Goal: Check status: Check status

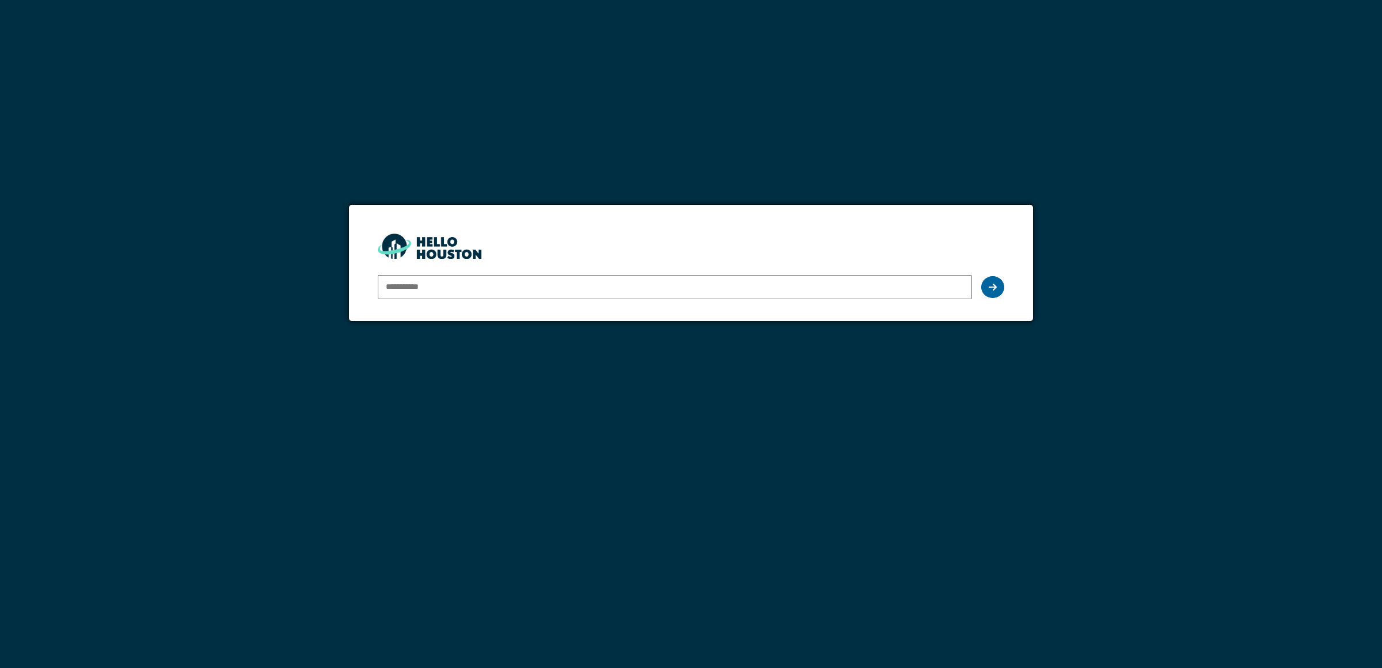
type input "**********"
click at [987, 286] on div at bounding box center [992, 287] width 23 height 22
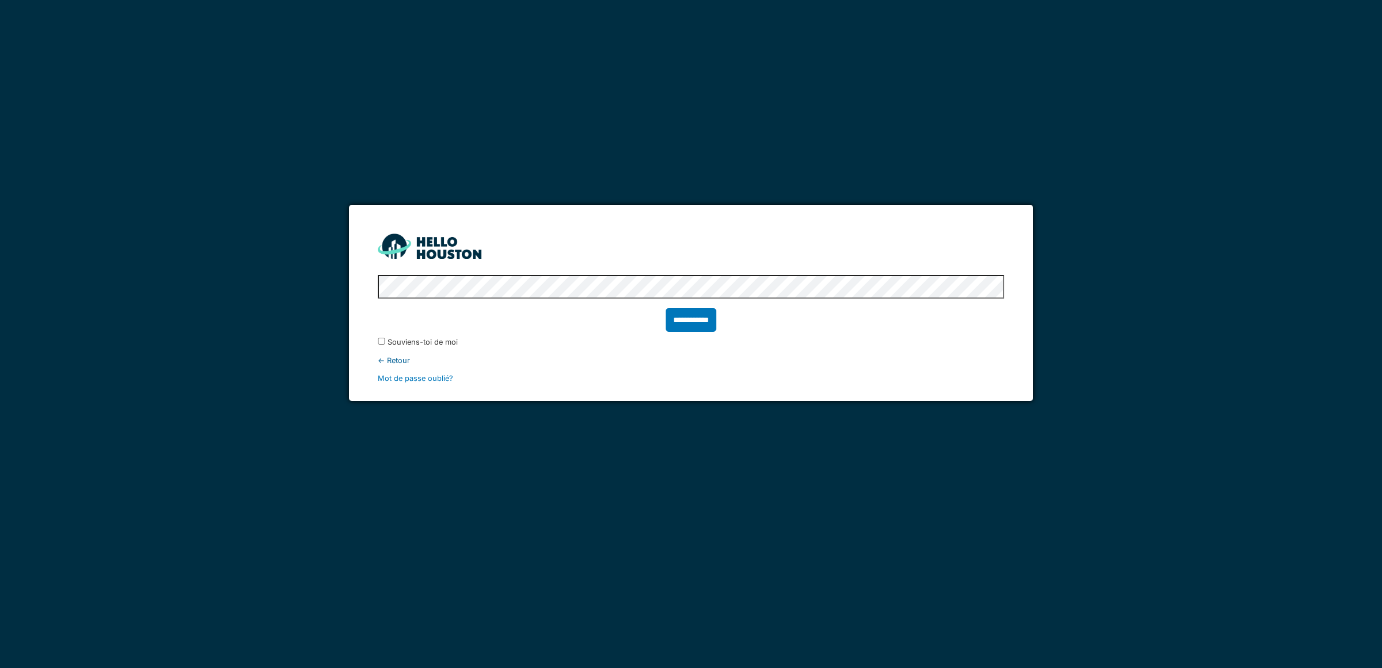
click at [697, 322] on input "**********" at bounding box center [691, 320] width 51 height 24
type input "******"
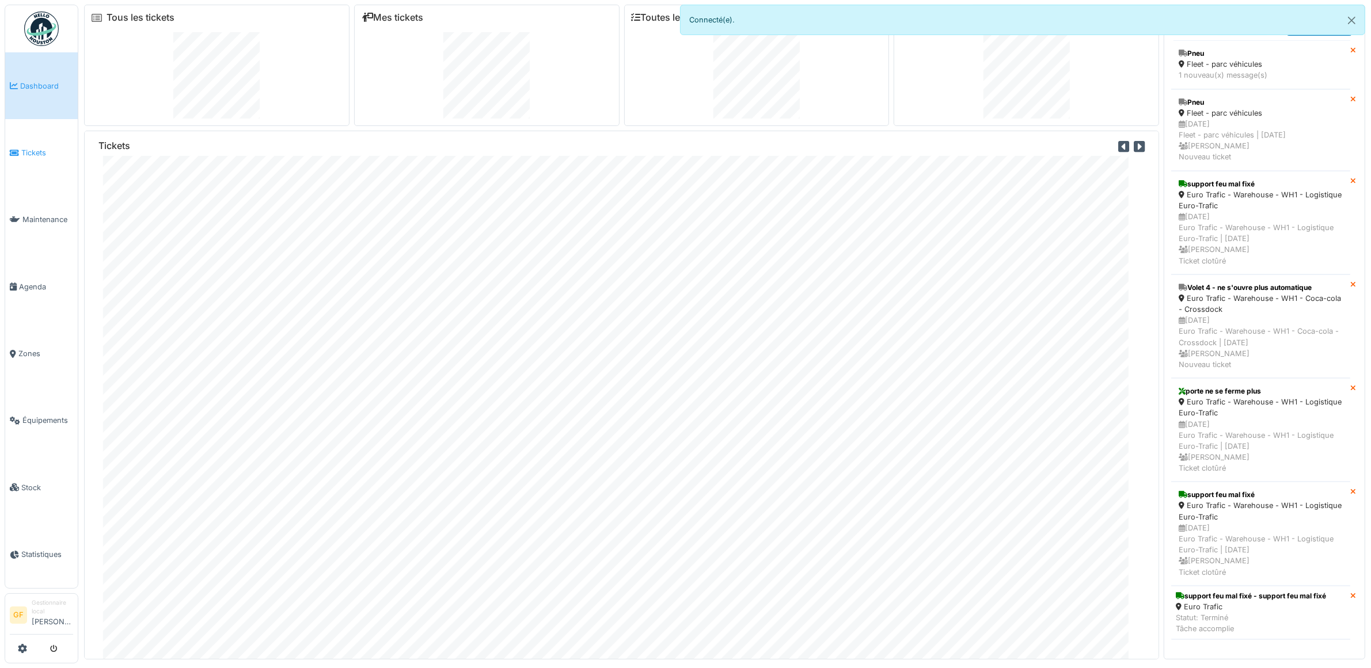
click at [32, 151] on span "Tickets" at bounding box center [47, 152] width 52 height 11
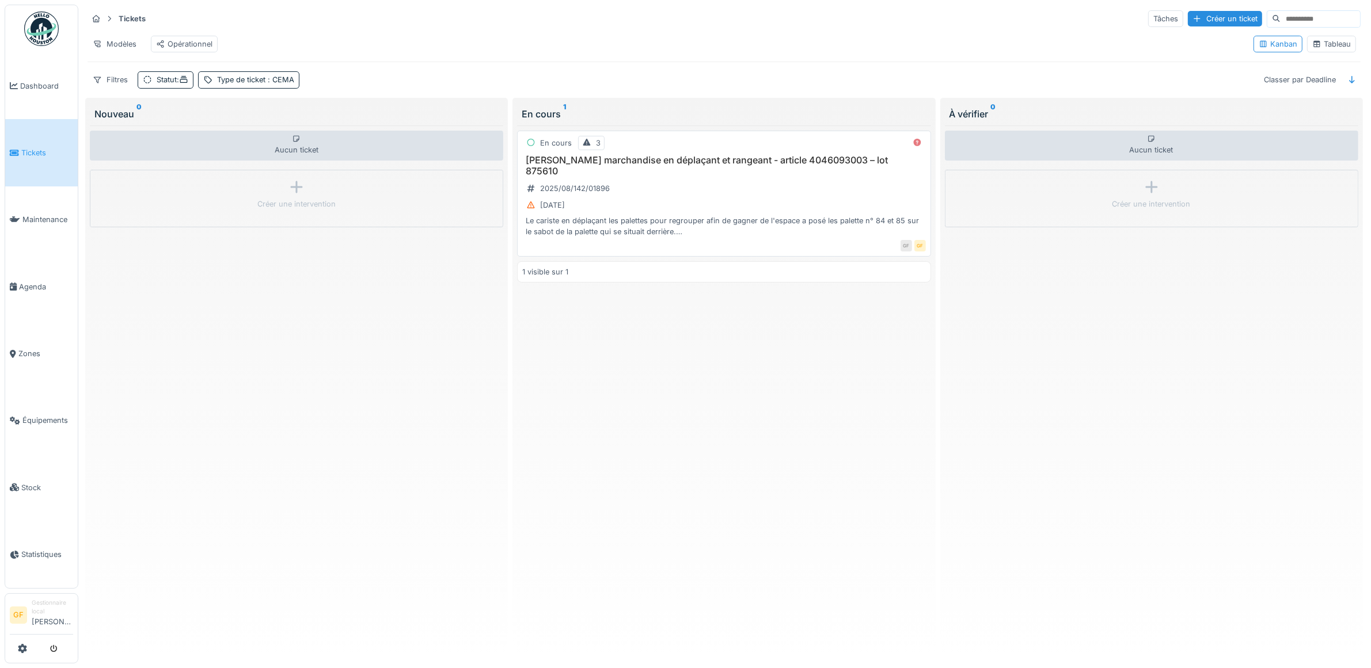
click at [781, 234] on div "Le cariste en déplaçant les palettes pour regrouper afin de gagner de l'espace …" at bounding box center [723, 226] width 403 height 22
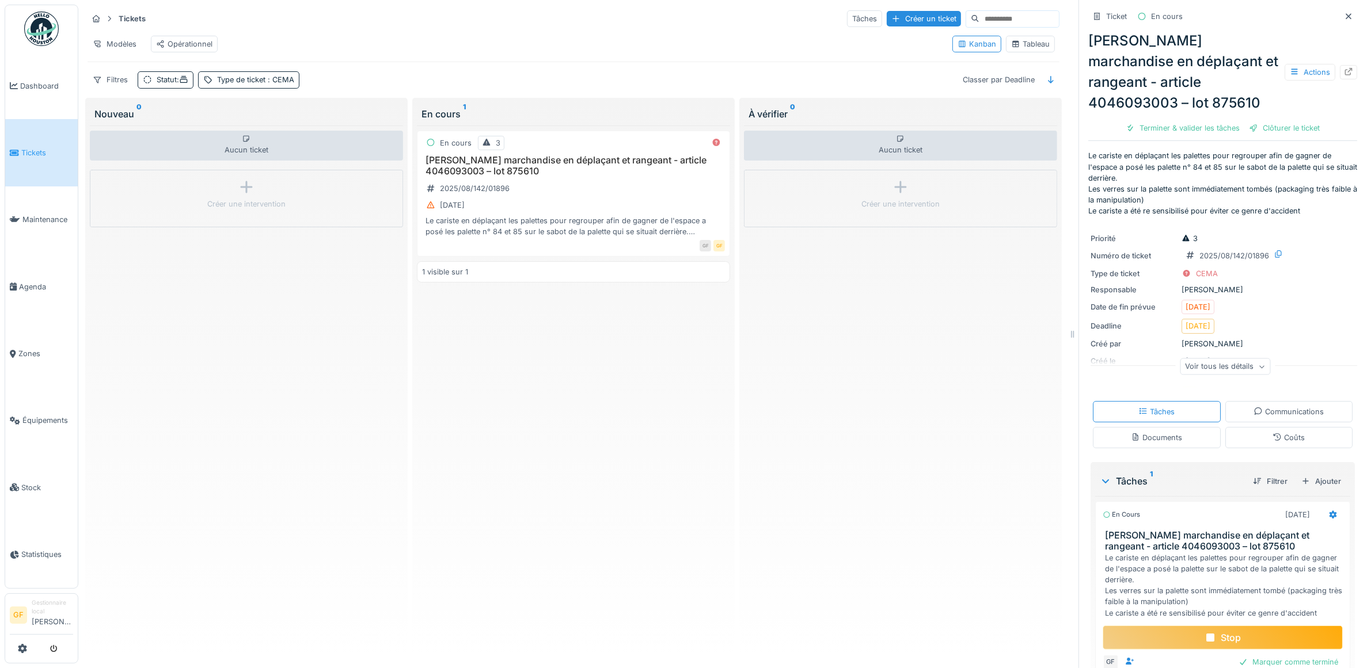
scroll to position [67, 0]
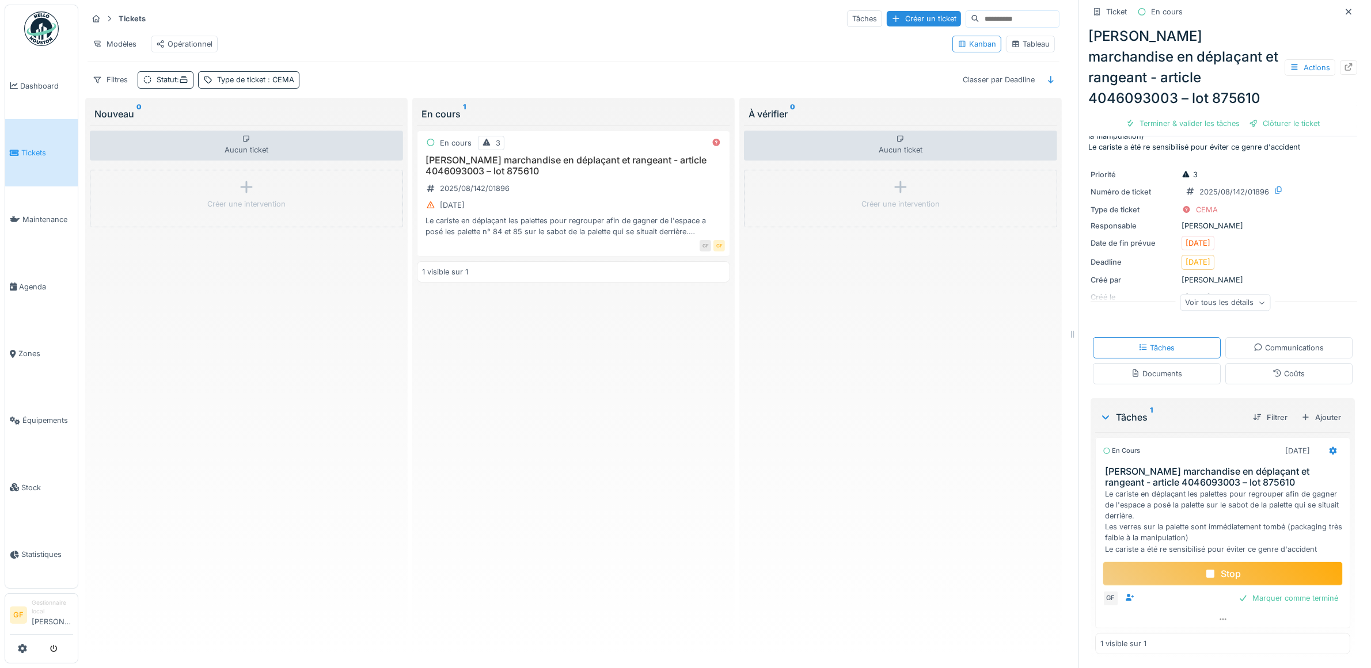
click at [1213, 577] on div "Stop" at bounding box center [1223, 574] width 240 height 24
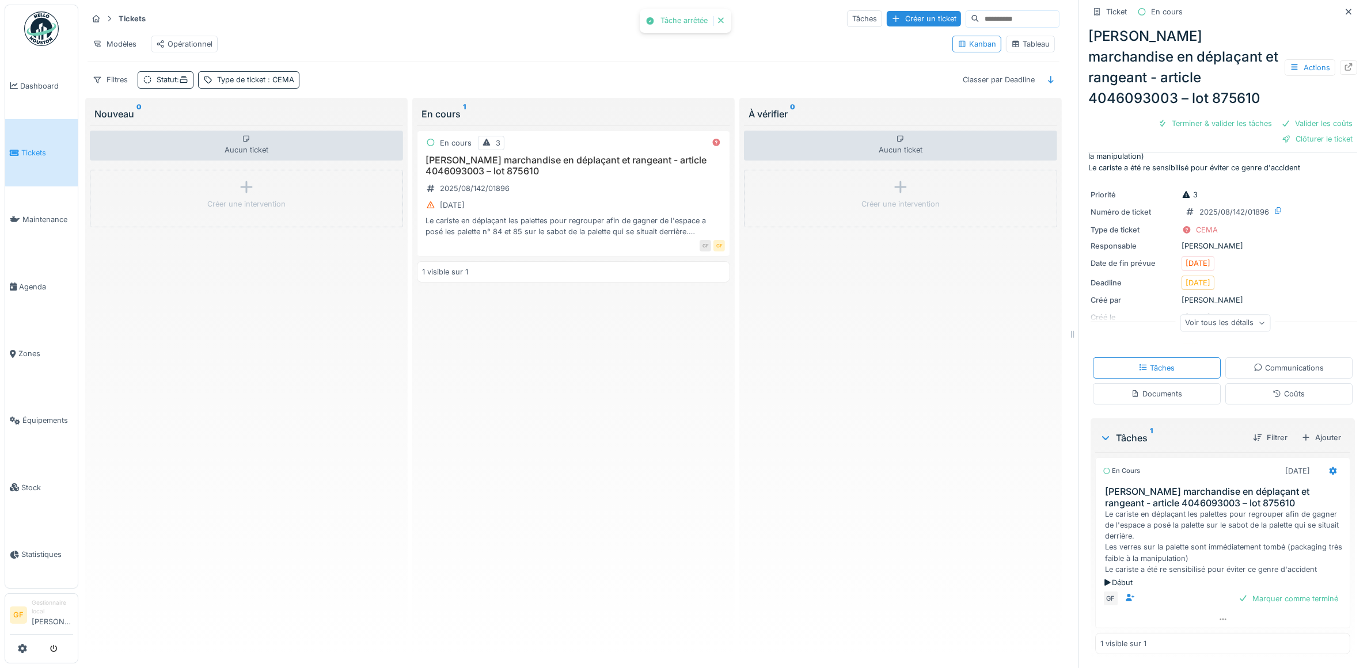
scroll to position [82, 0]
click at [1190, 582] on div "Début" at bounding box center [1223, 583] width 240 height 11
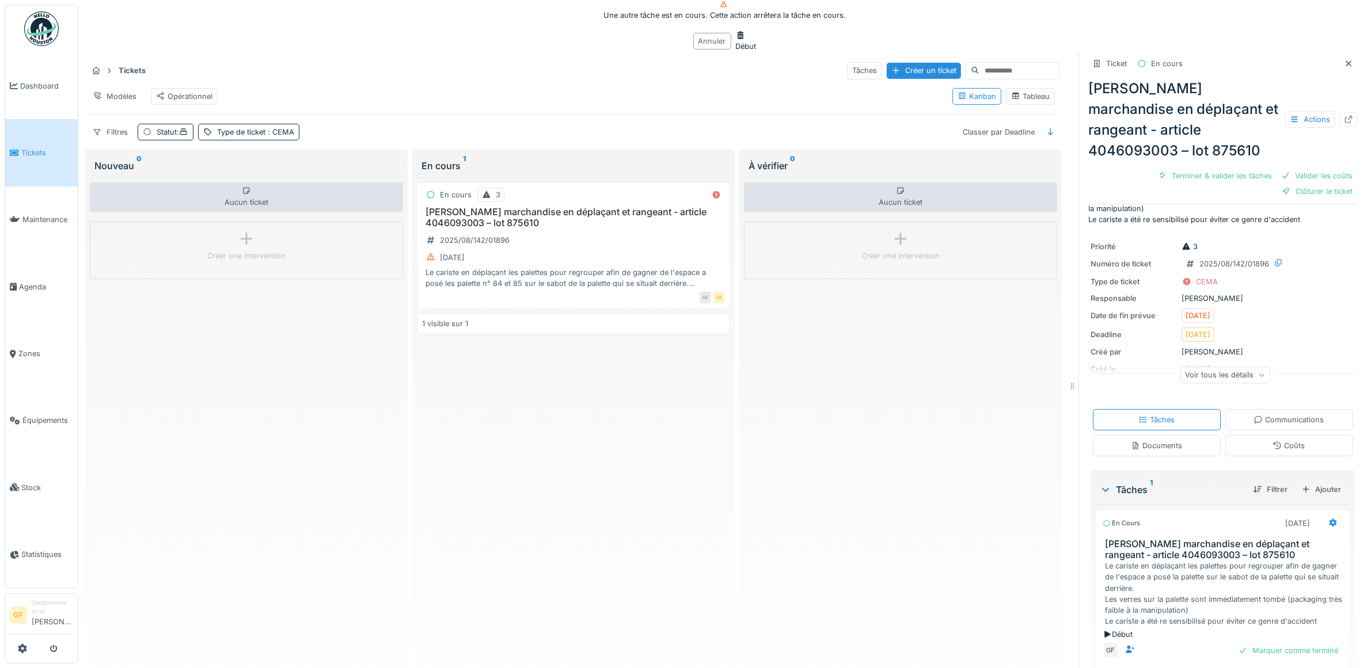
click at [693, 50] on div "Annuler" at bounding box center [712, 41] width 38 height 17
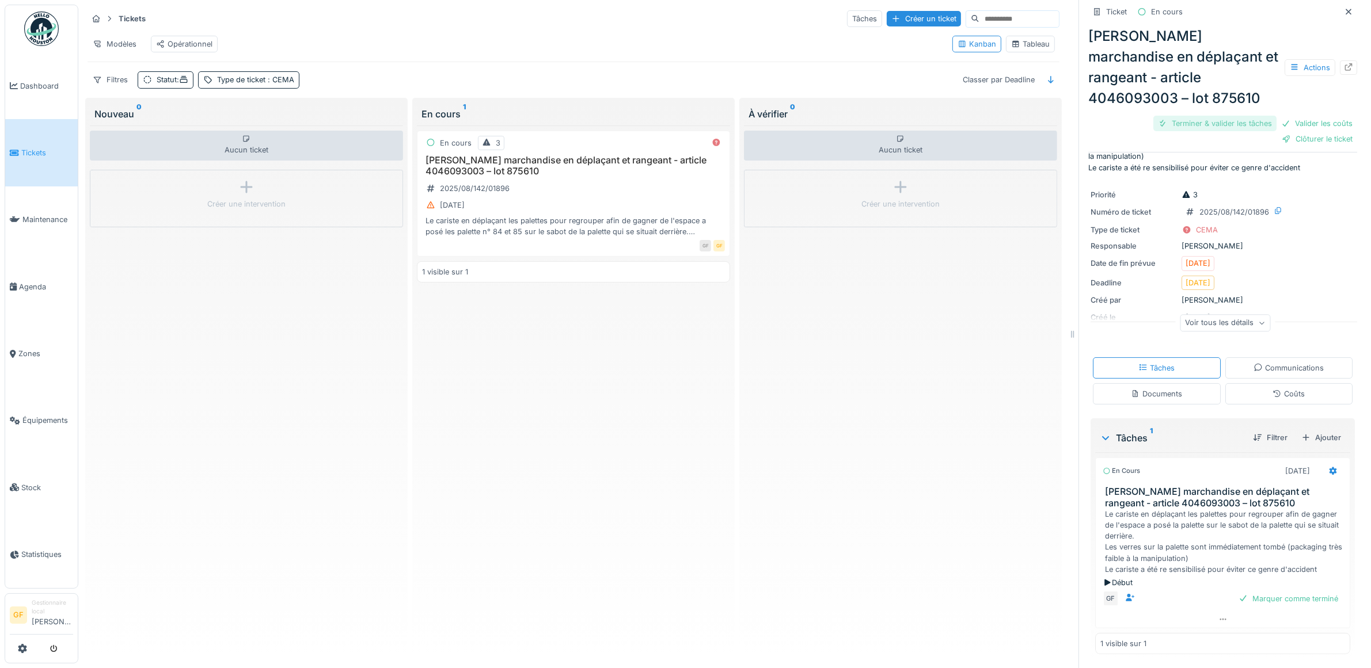
click at [1196, 127] on div "Terminer & valider les tâches" at bounding box center [1214, 124] width 123 height 16
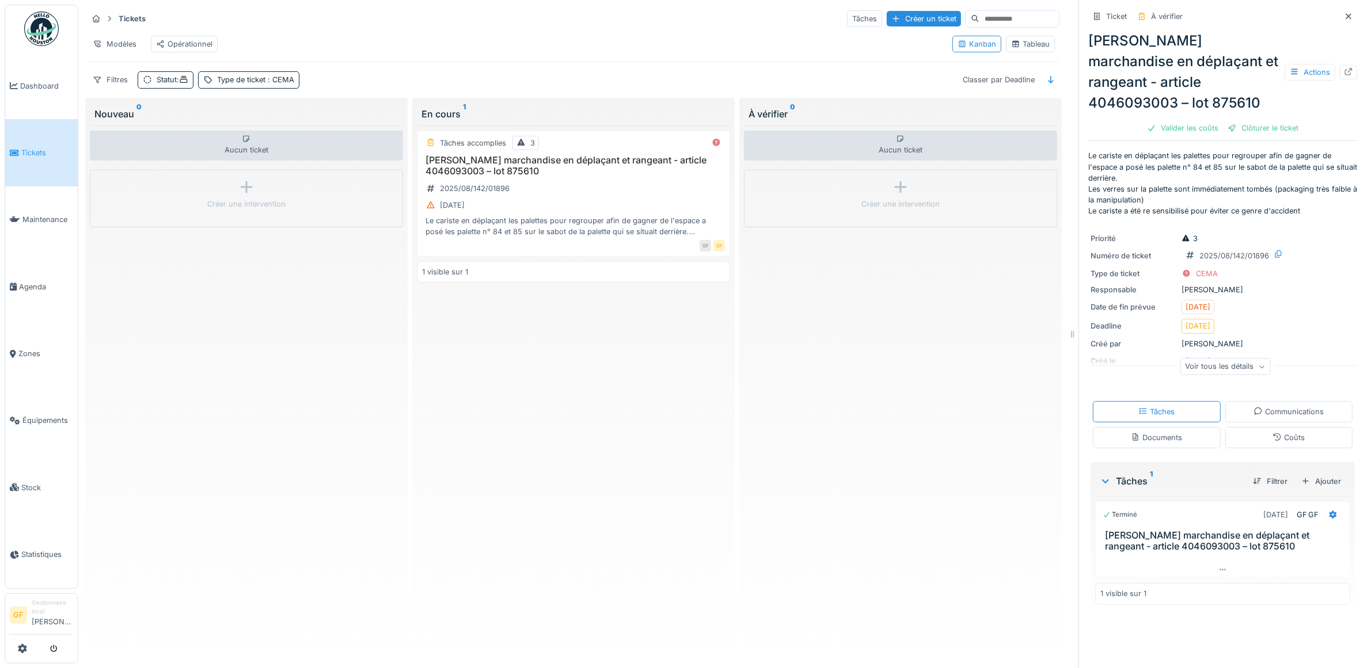
scroll to position [0, 0]
click at [990, 410] on div "Aucun ticket Créer une intervention" at bounding box center [900, 388] width 313 height 525
click at [662, 343] on div "Tâches accomplies 3 Casse marchandise en déplaçant et rangeant - article 404609…" at bounding box center [573, 388] width 313 height 525
click at [211, 84] on icon at bounding box center [207, 80] width 7 height 7
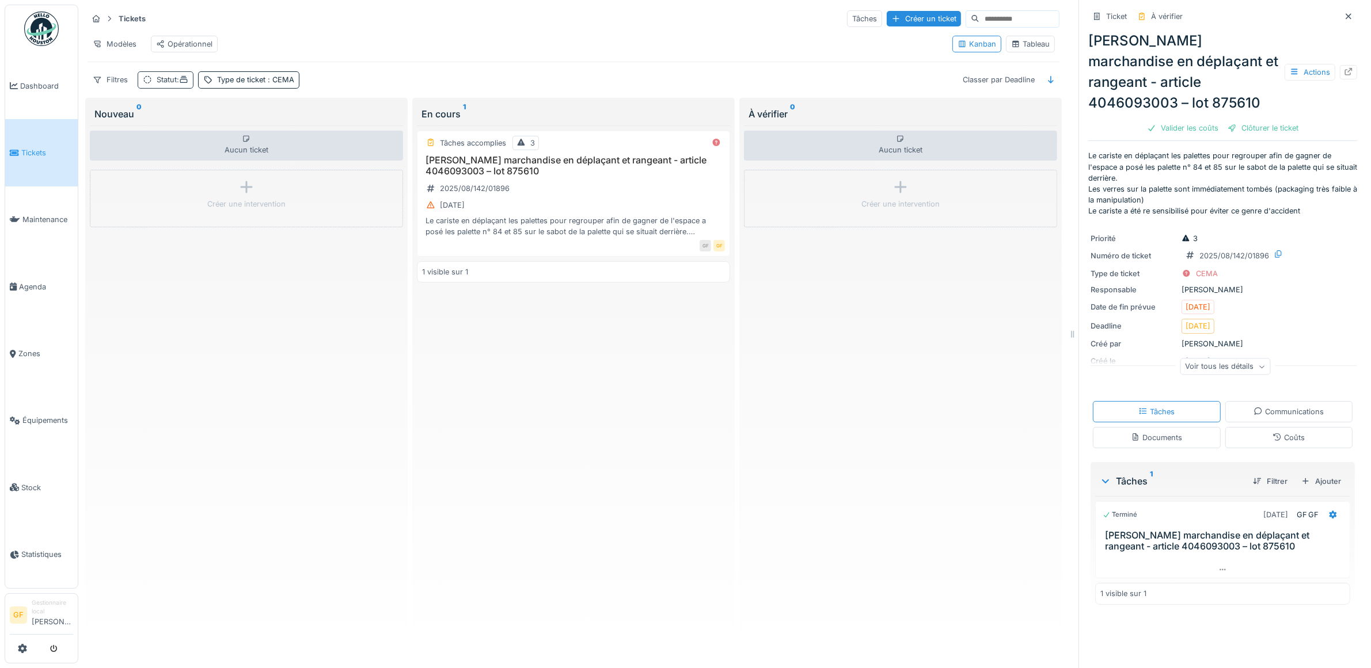
click at [188, 83] on icon at bounding box center [183, 79] width 9 height 7
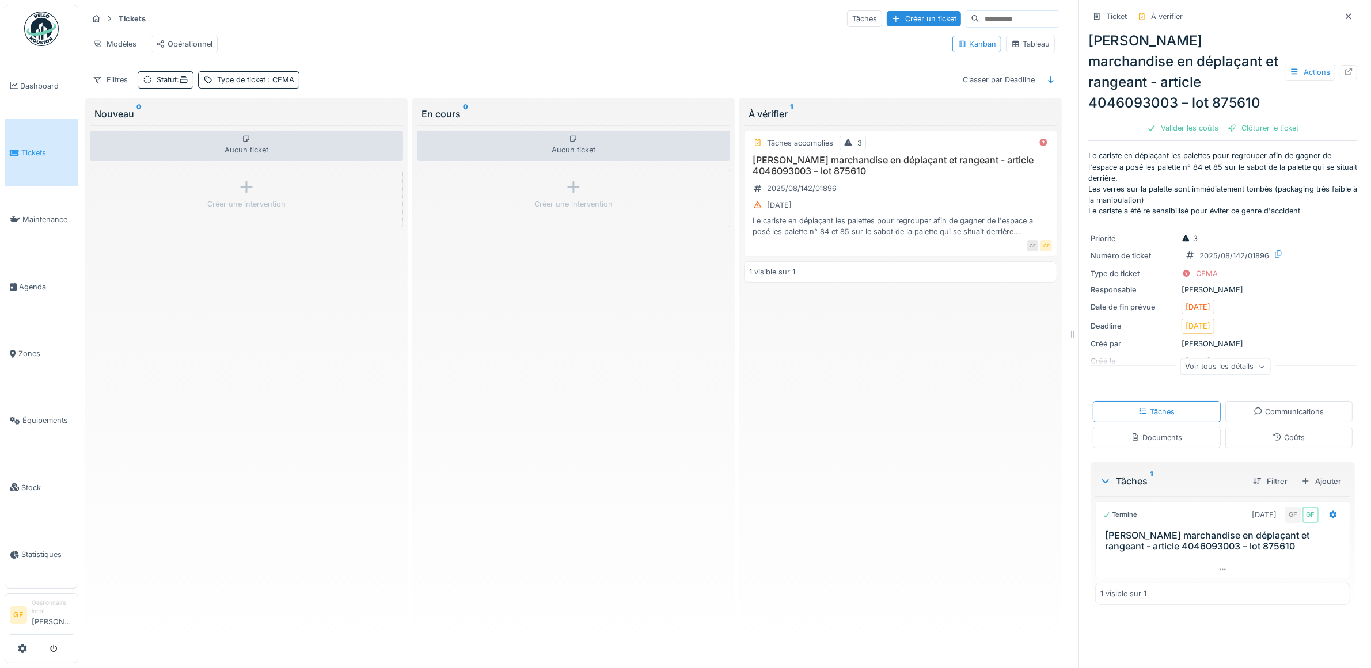
click at [979, 16] on input at bounding box center [1018, 19] width 79 height 16
click at [979, 17] on input at bounding box center [1018, 19] width 79 height 16
click at [847, 15] on div "Tâches" at bounding box center [864, 18] width 35 height 17
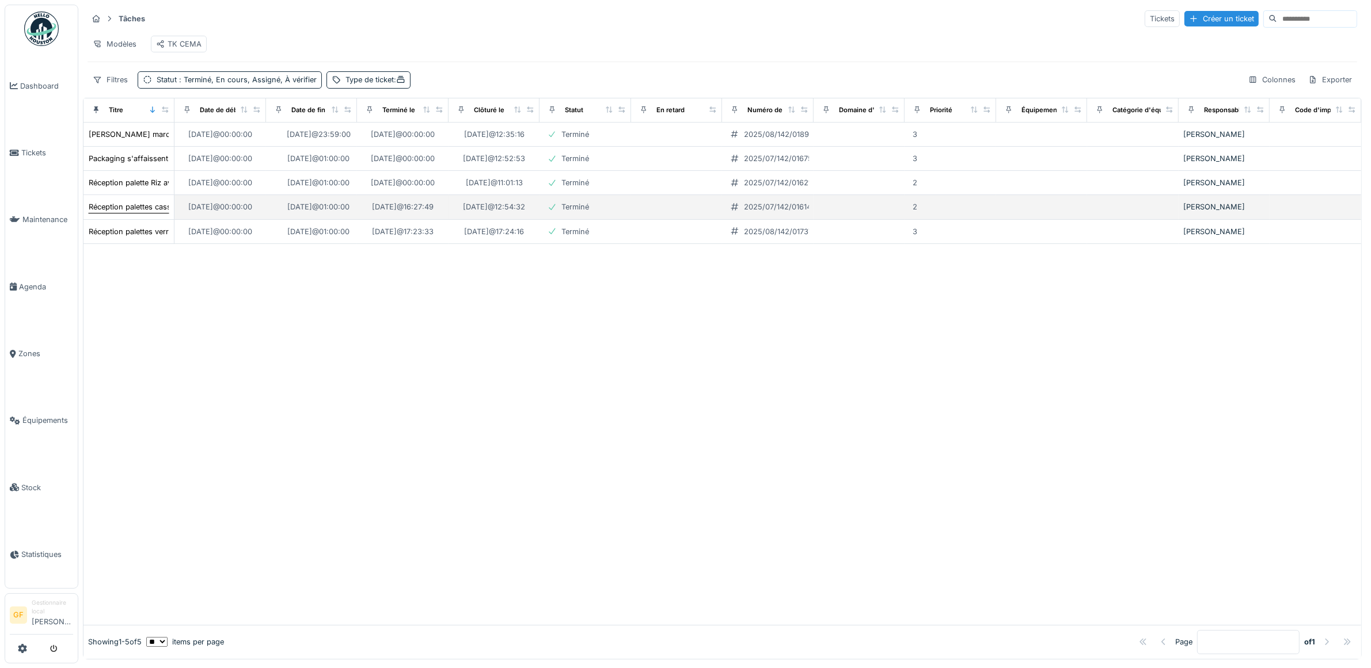
click at [145, 212] on div "Réception palettes cassée et coups de fourches - DN 5680111588" at bounding box center [204, 207] width 230 height 11
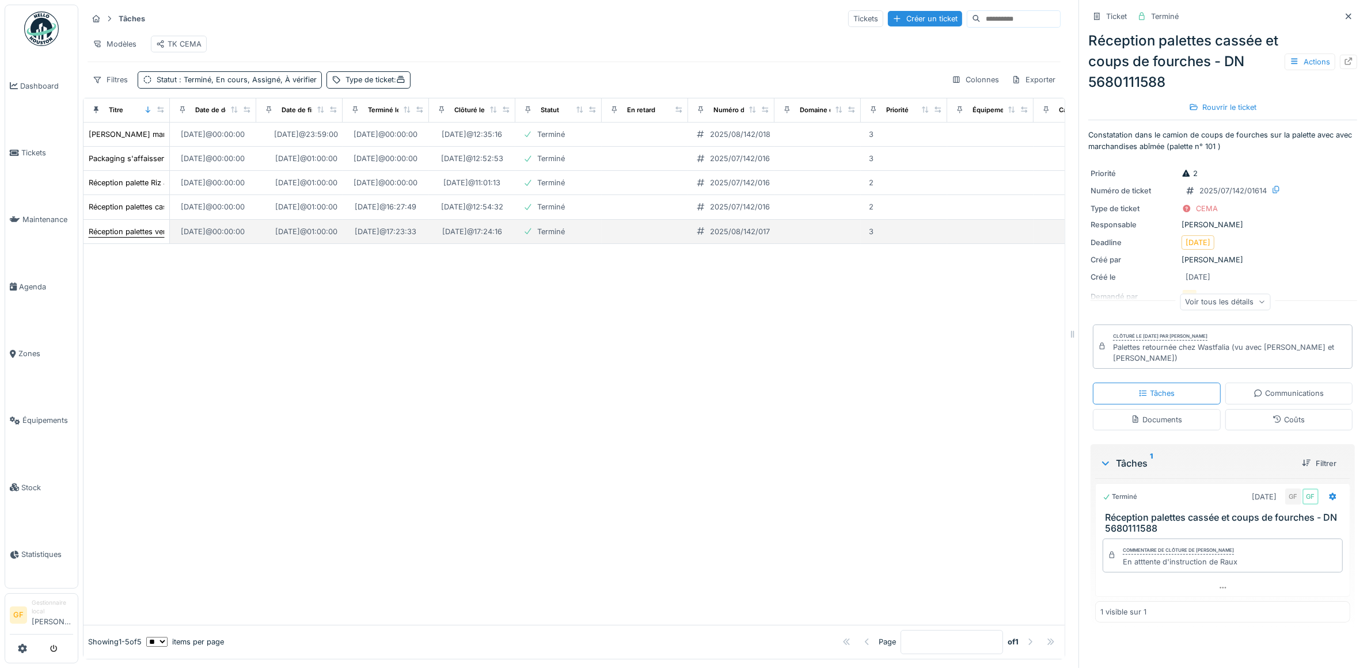
click at [139, 237] on div "Réception palettes verrerie abîmées - DN 5680111653" at bounding box center [182, 231] width 186 height 11
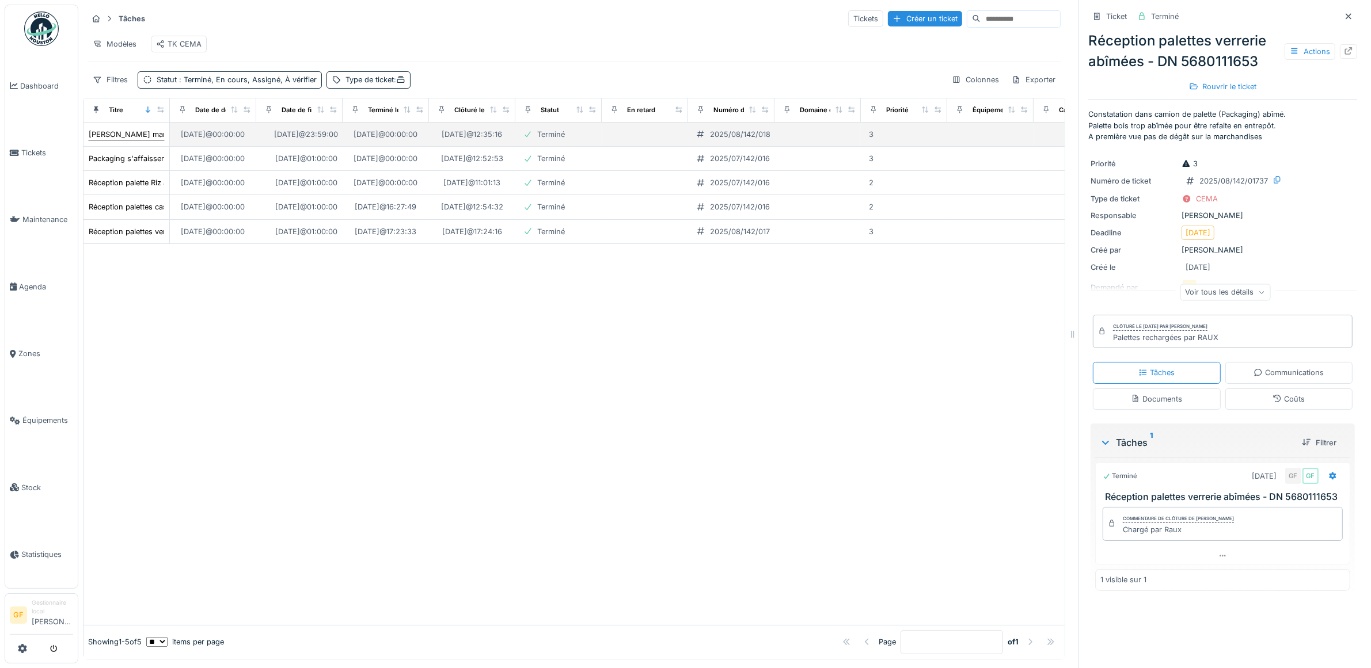
click at [133, 140] on div "[PERSON_NAME] marchandise en déplaçant et rangeant - article 4046093003 – lot 8…" at bounding box center [249, 134] width 320 height 11
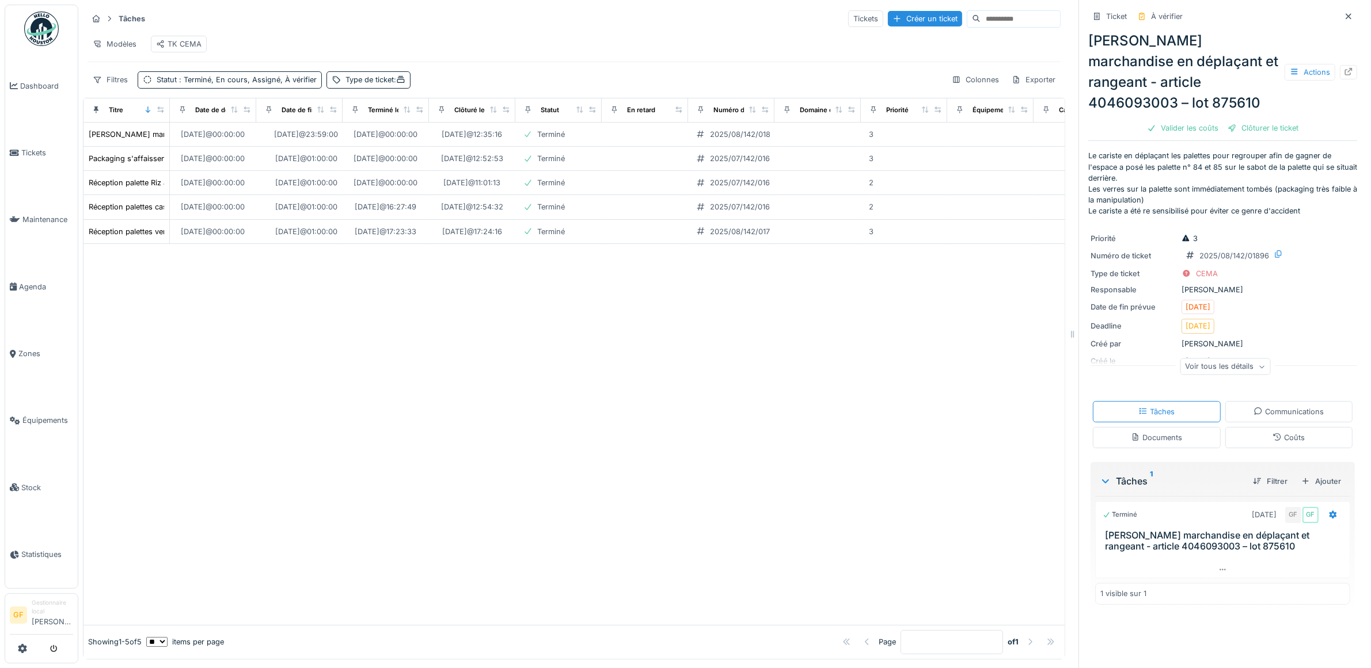
click at [299, 364] on div at bounding box center [573, 434] width 981 height 381
